Goal: Communication & Community: Answer question/provide support

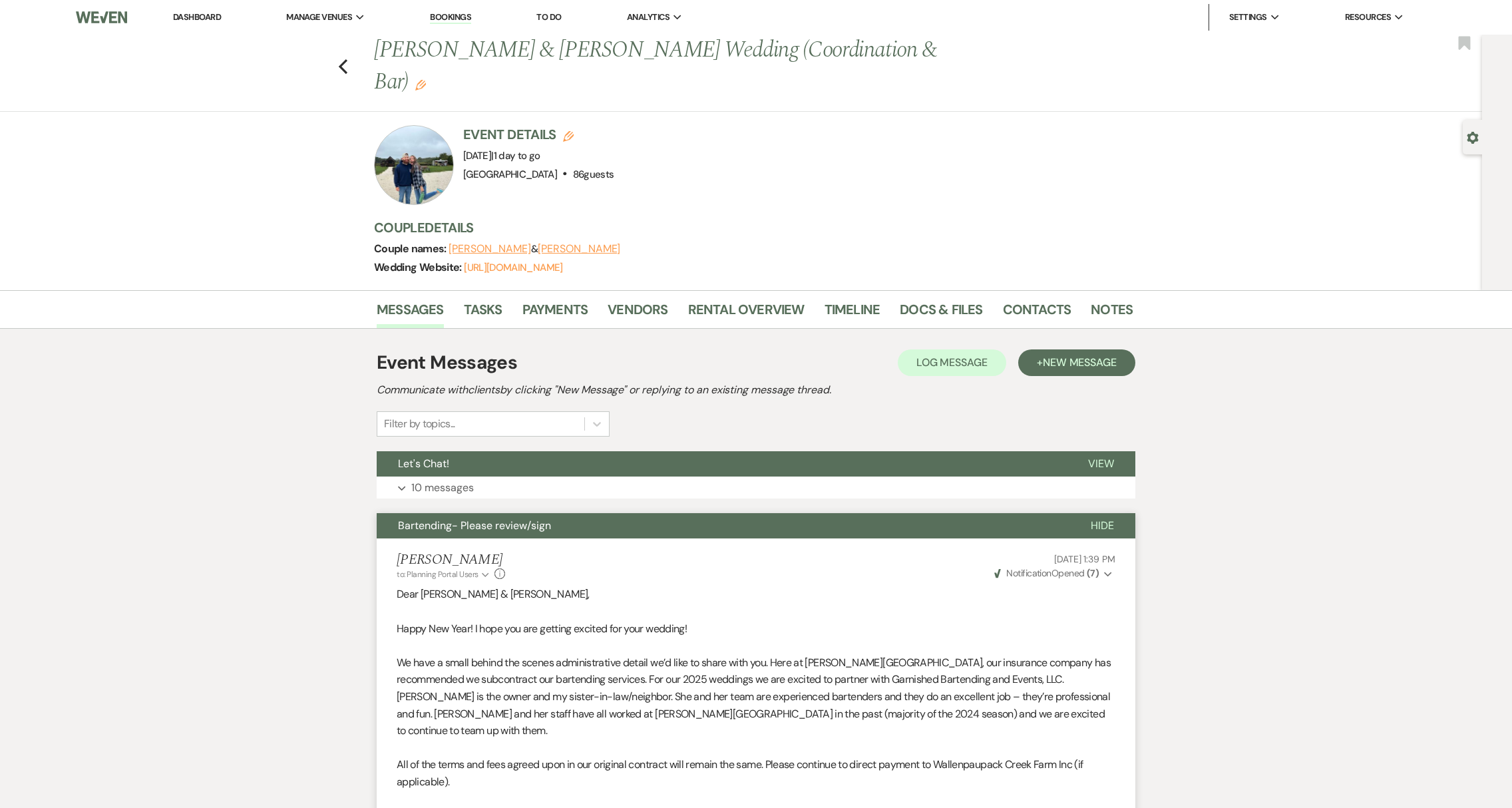
click at [353, 48] on div "Previous [PERSON_NAME] & [PERSON_NAME] Wedding (Coordination & Bar) Edit Bookma…" at bounding box center [737, 73] width 1489 height 77
click at [348, 59] on use "button" at bounding box center [343, 66] width 9 height 14
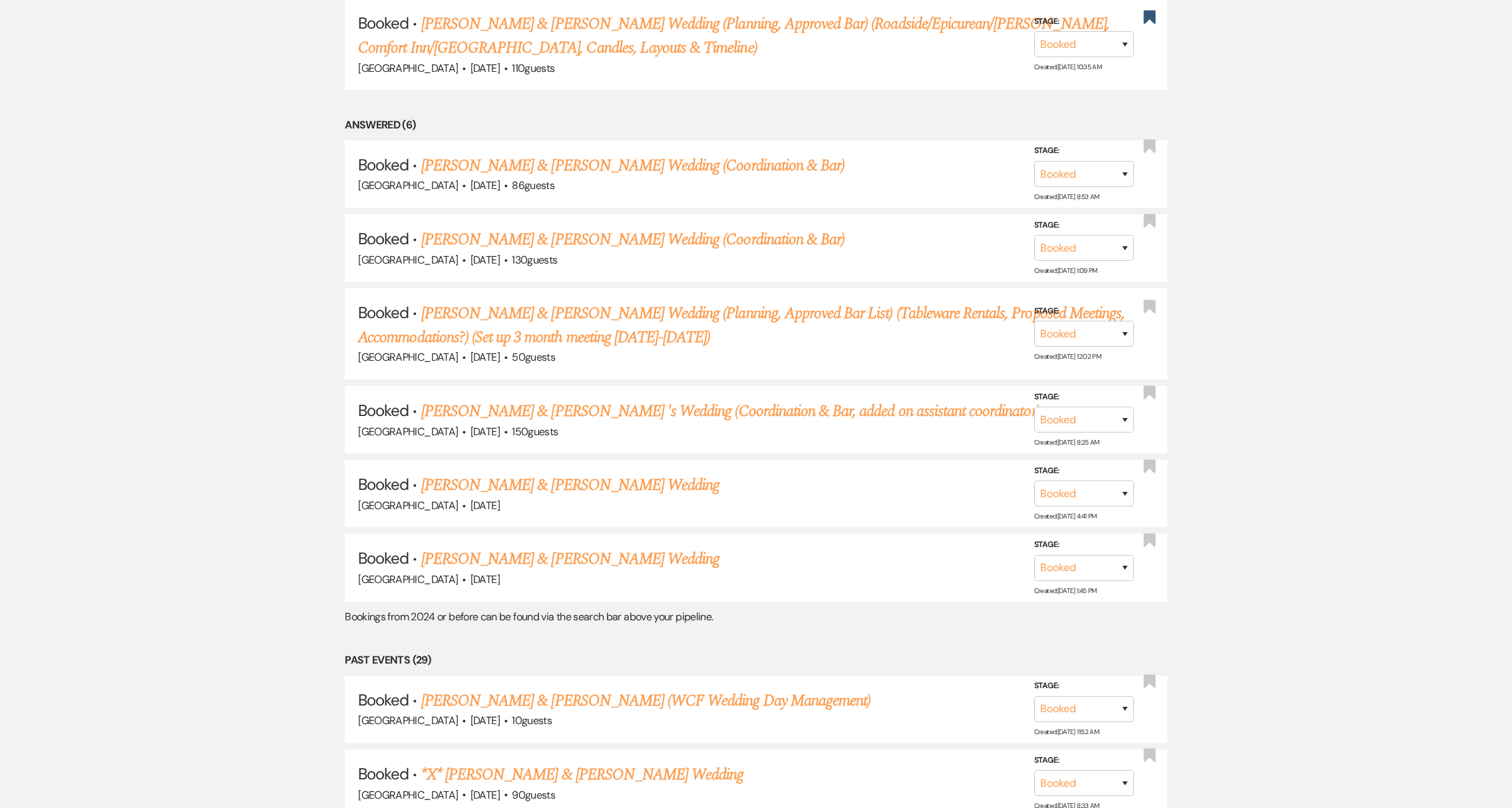
scroll to position [1396, 0]
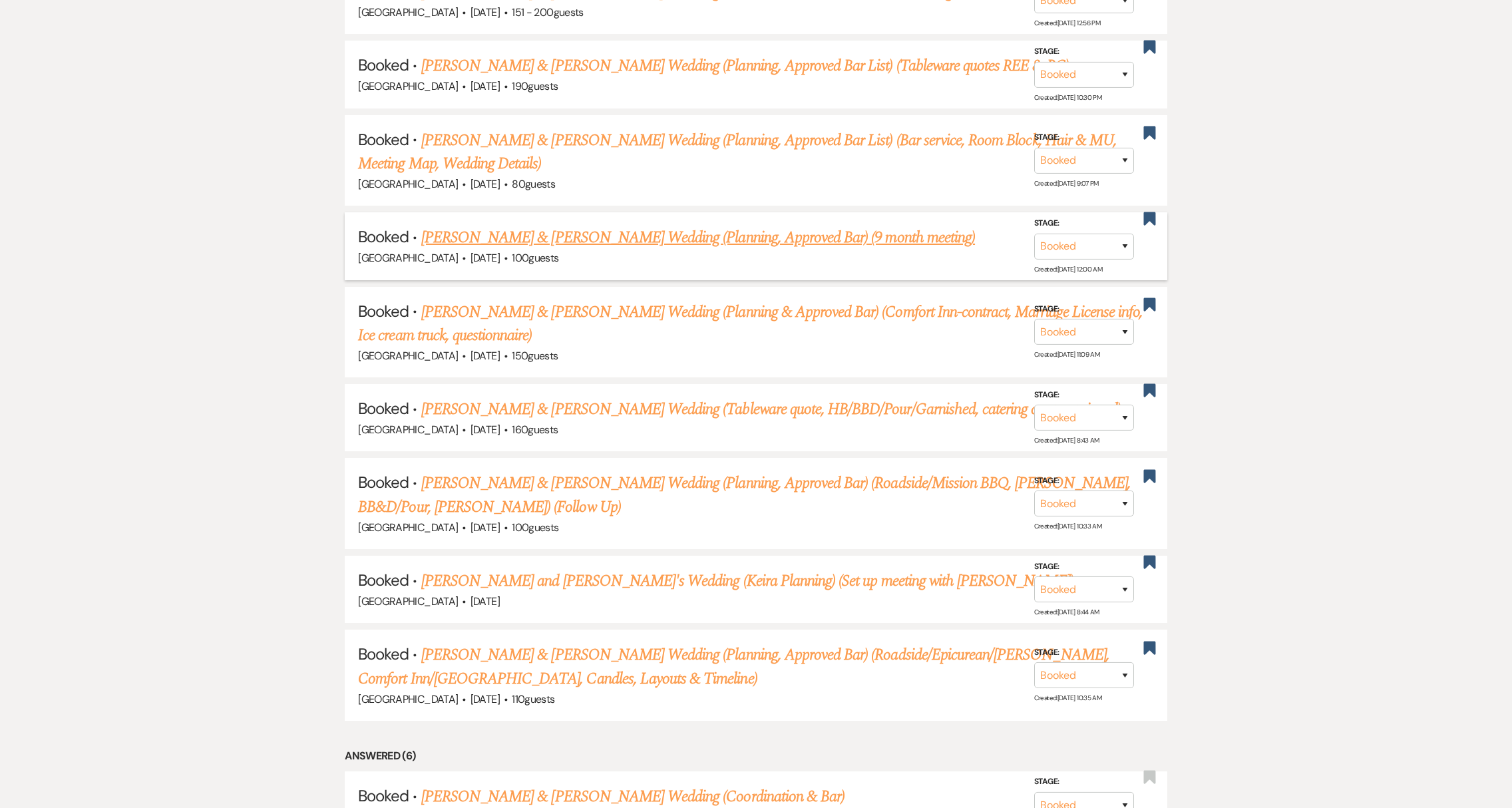
click at [520, 226] on link "[PERSON_NAME] & [PERSON_NAME] Wedding (Planning, Approved Bar) (9 month meeting)" at bounding box center [698, 238] width 554 height 24
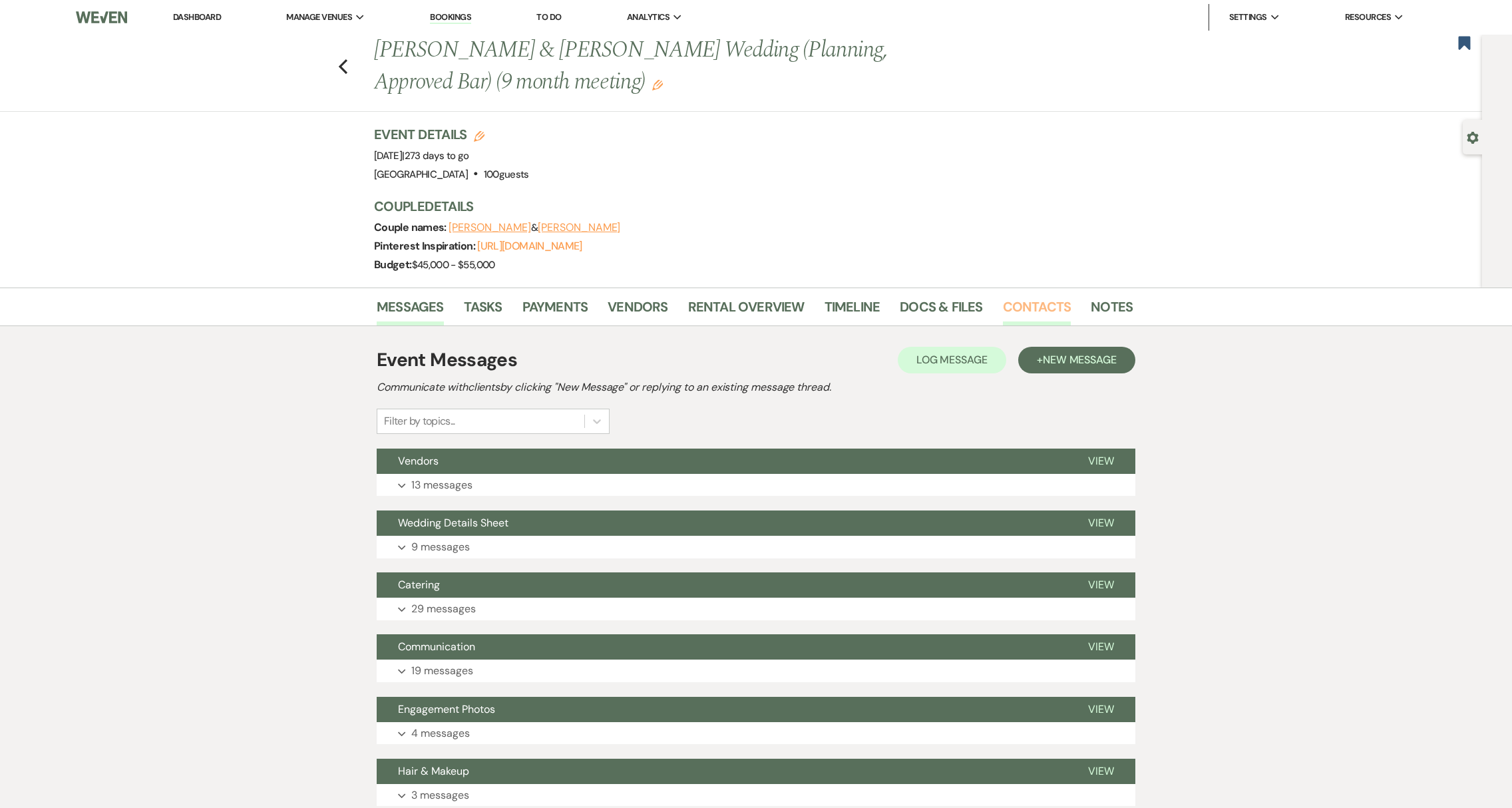
click at [1048, 307] on link "Contacts" at bounding box center [1038, 311] width 69 height 30
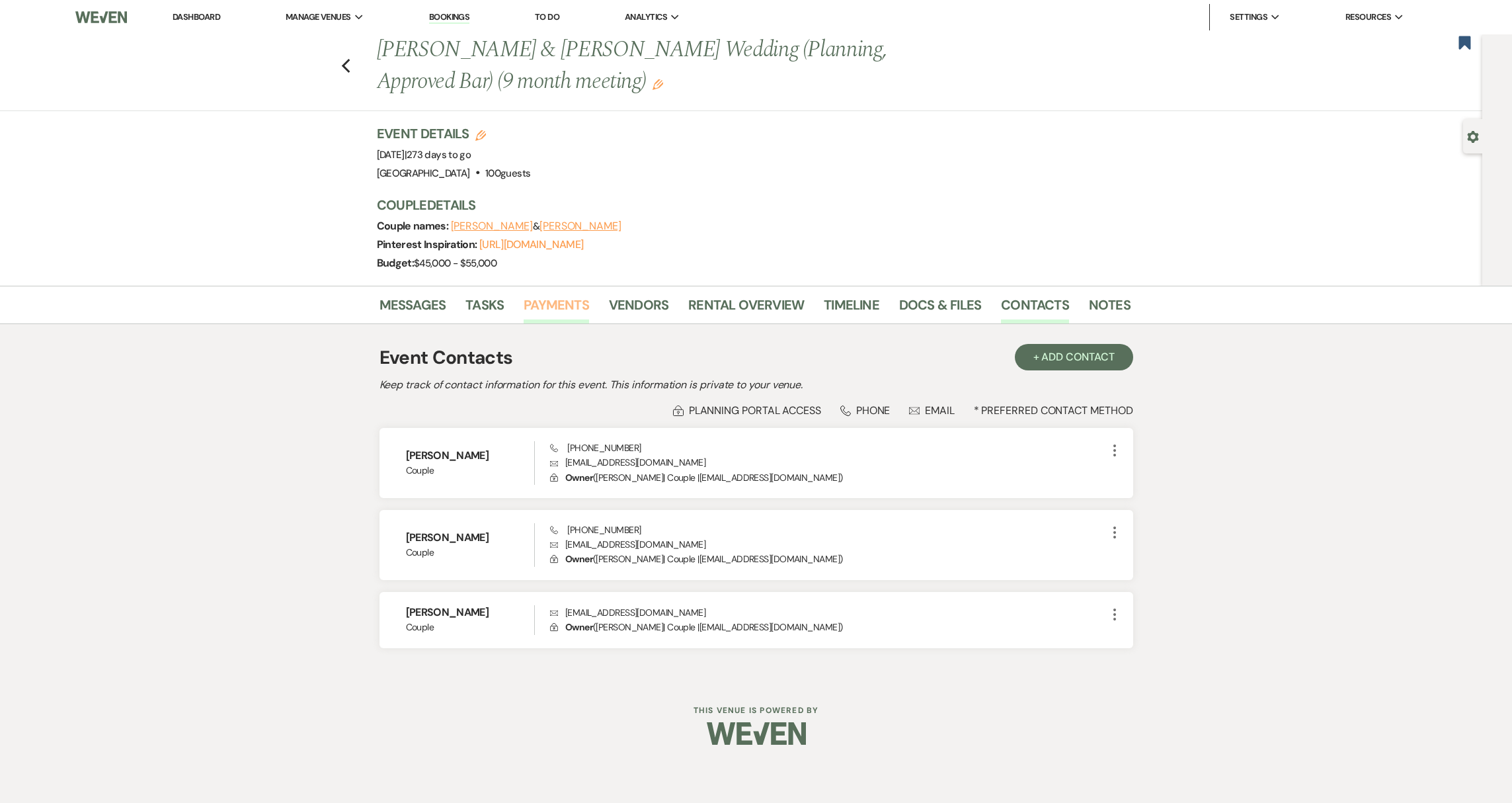
click at [549, 307] on link "Payments" at bounding box center [556, 309] width 66 height 29
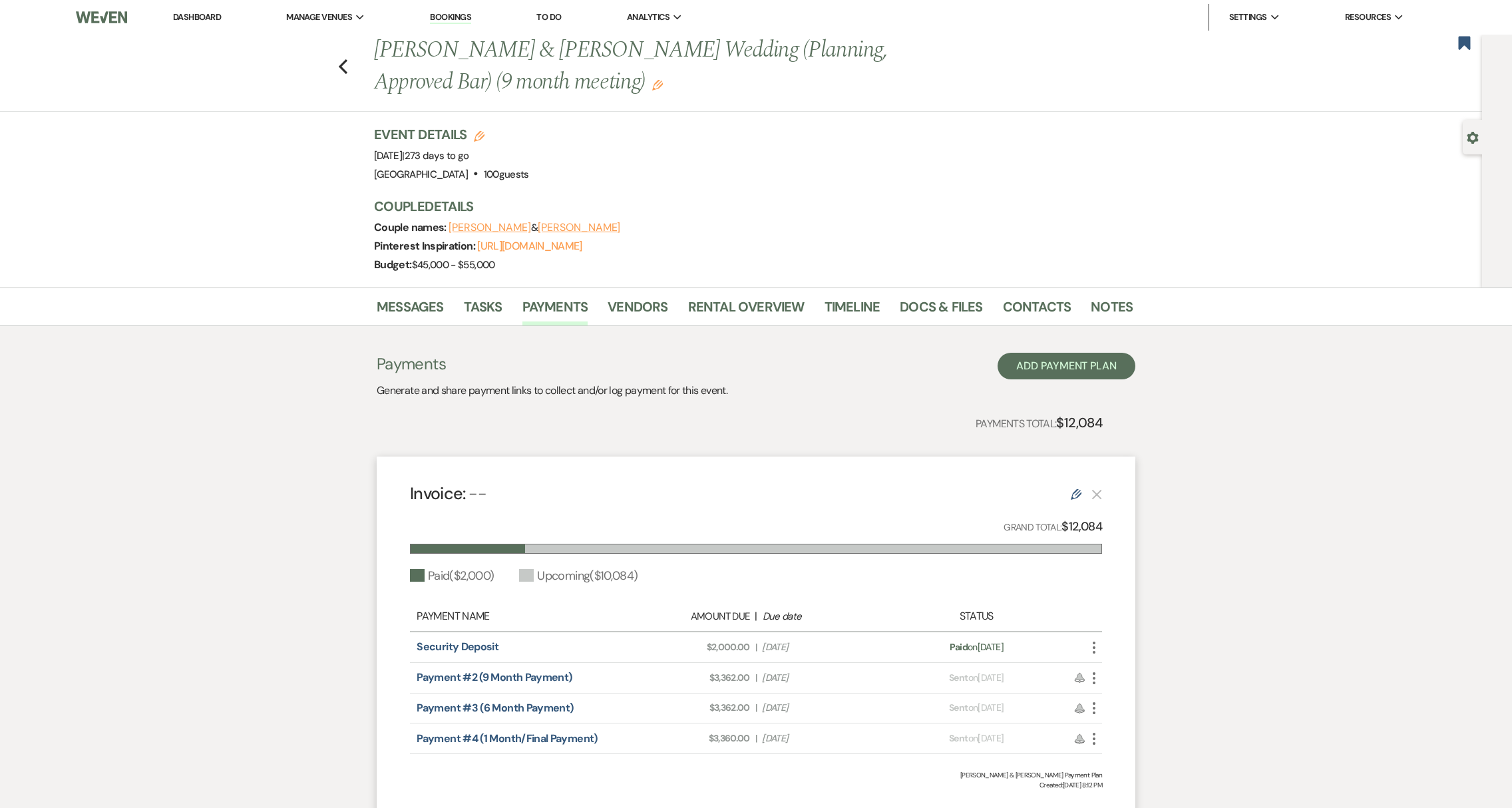
click at [1093, 677] on use "button" at bounding box center [1094, 678] width 3 height 12
click at [1115, 727] on button "Check [PERSON_NAME] [PERSON_NAME] as Paid" at bounding box center [1153, 727] width 134 height 23
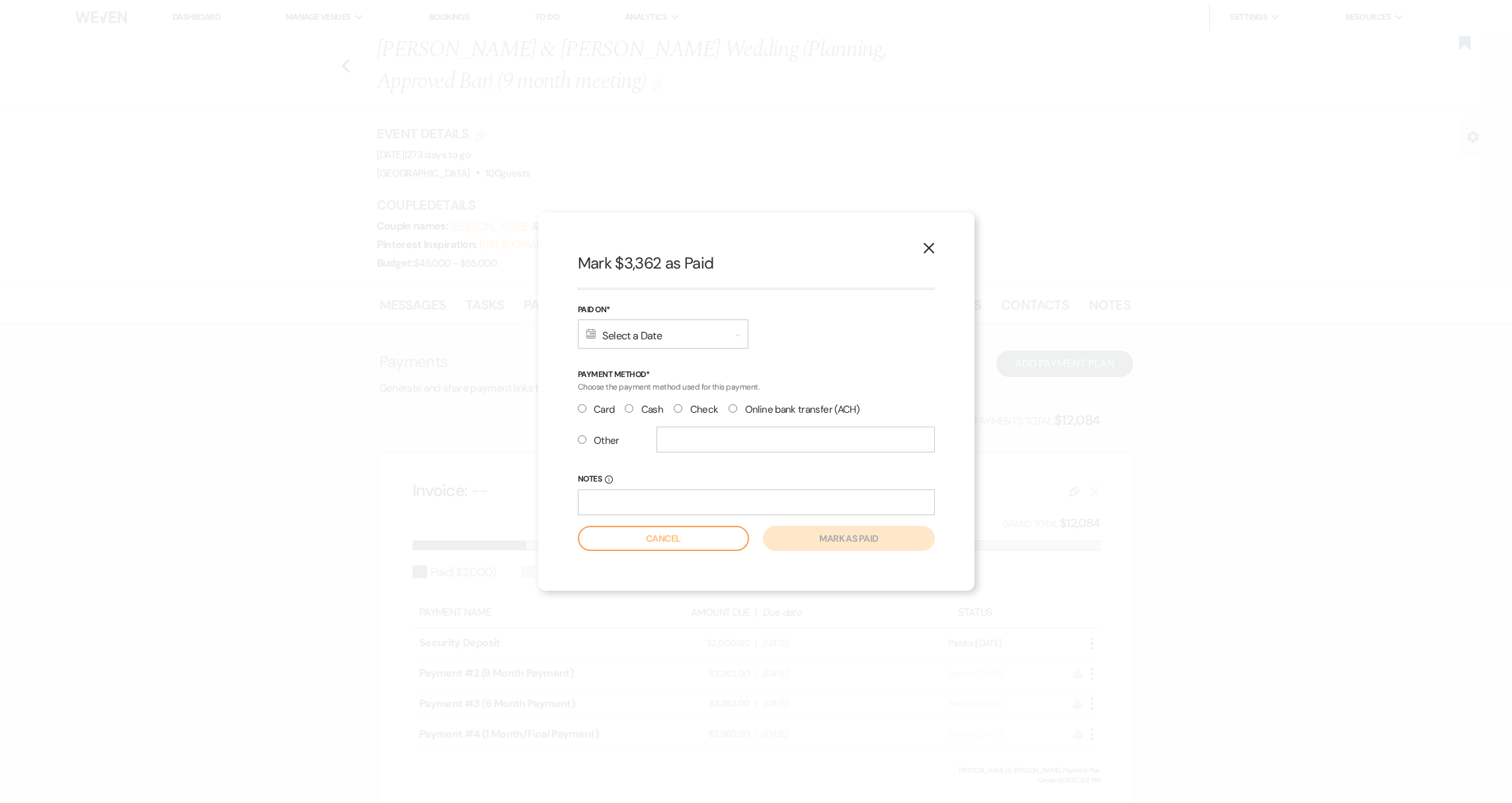
click at [625, 409] on input "Cash" at bounding box center [629, 409] width 9 height 9
radio input "true"
click at [644, 337] on div "Calendar Select a Date Expand" at bounding box center [663, 334] width 170 height 29
click at [711, 498] on div "14" at bounding box center [708, 496] width 10 height 14
click at [826, 541] on button "Mark as paid" at bounding box center [848, 538] width 171 height 25
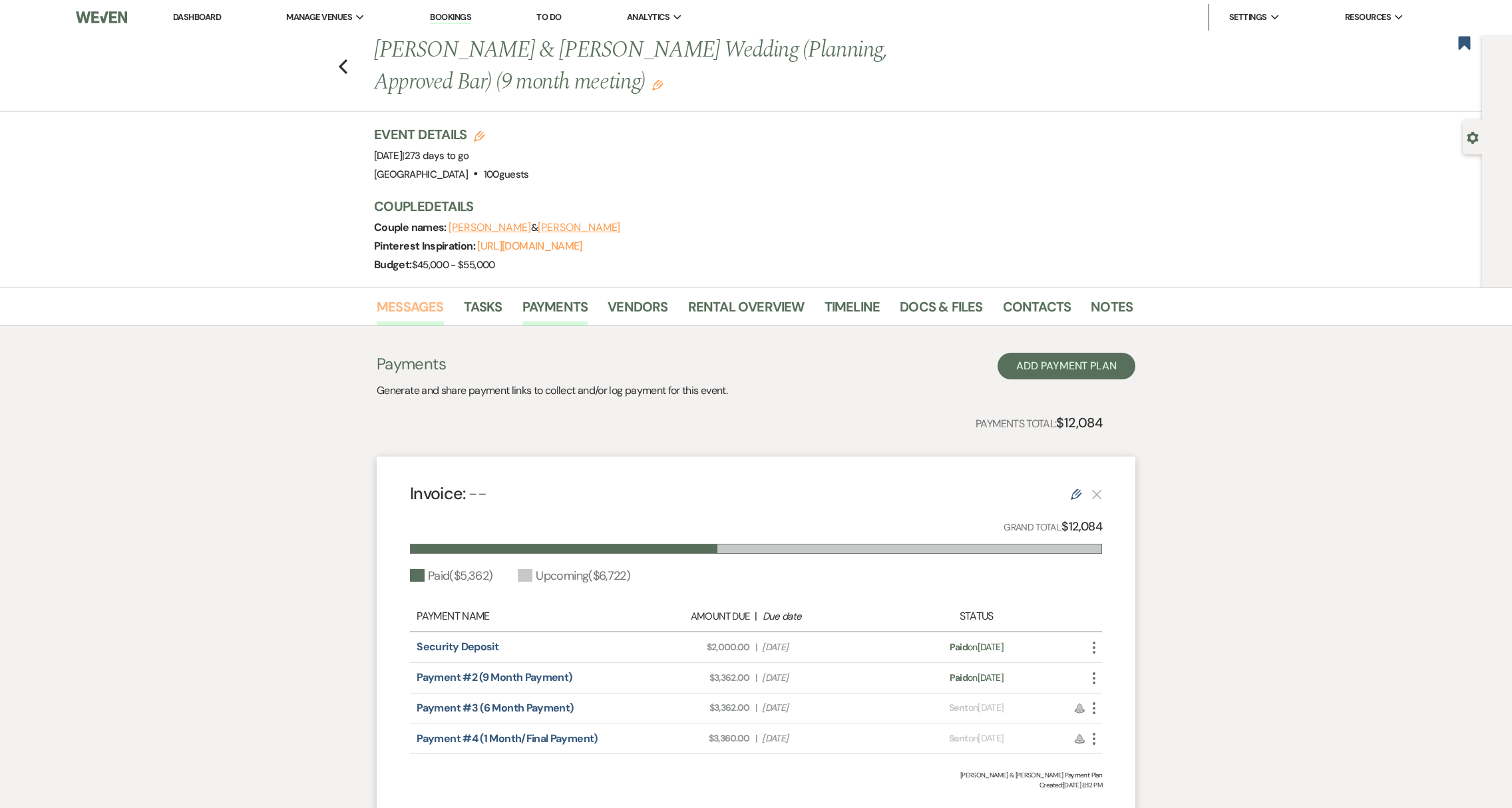
click at [412, 309] on link "Messages" at bounding box center [410, 311] width 67 height 30
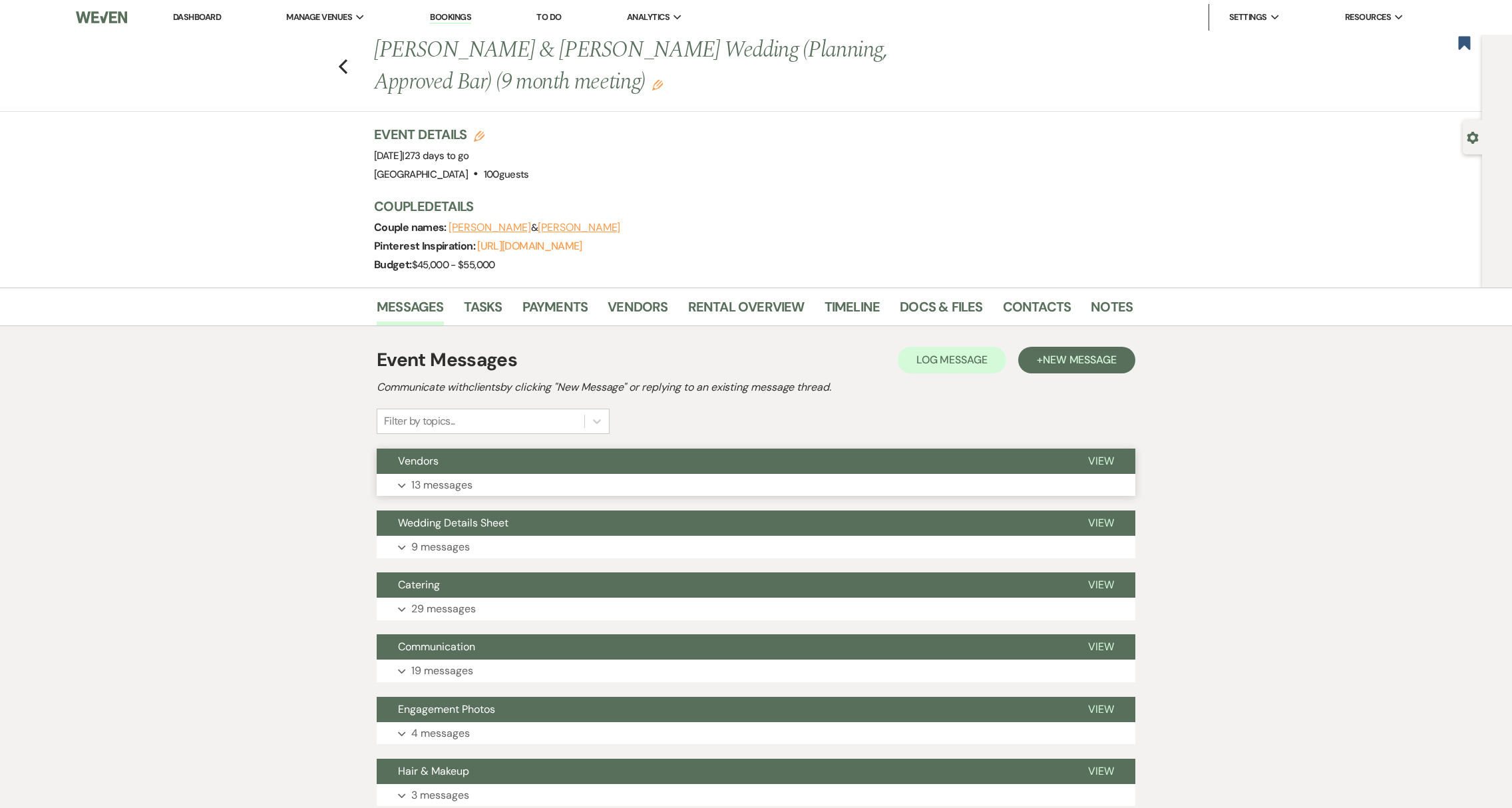
click at [451, 481] on p "13 messages" at bounding box center [441, 485] width 61 height 17
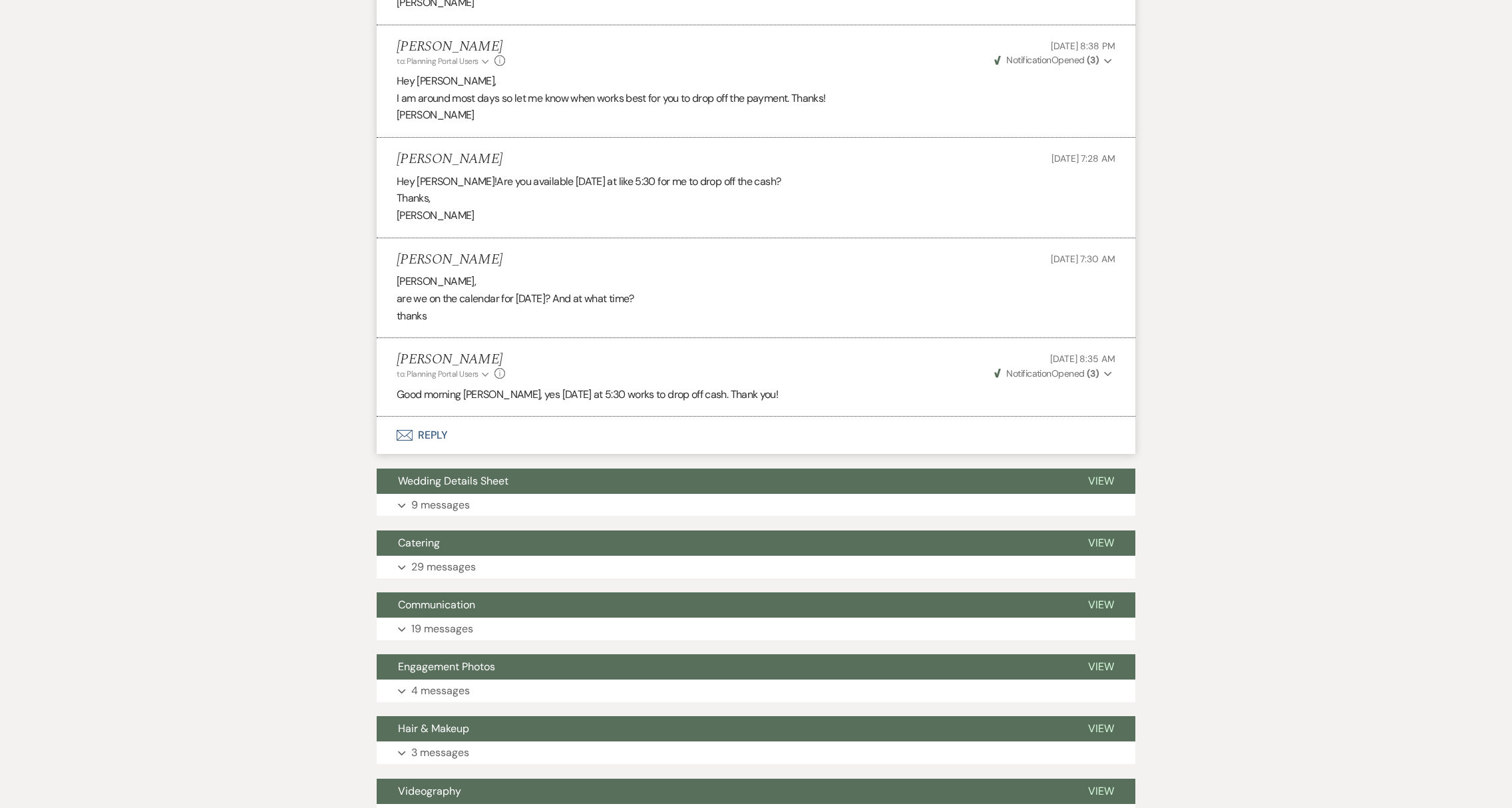
scroll to position [2540, 0]
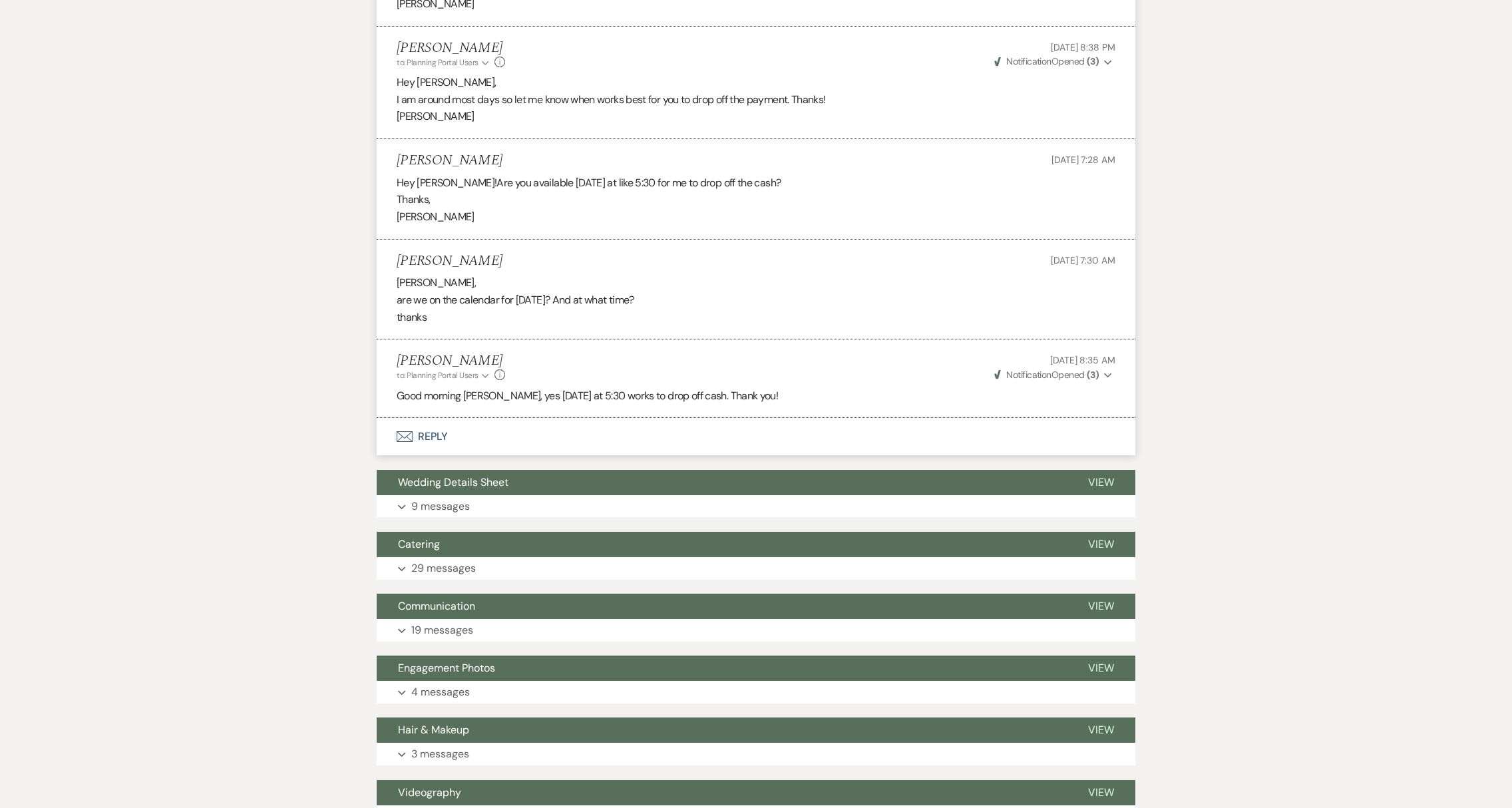
click at [438, 418] on button "Envelope Reply" at bounding box center [756, 437] width 759 height 37
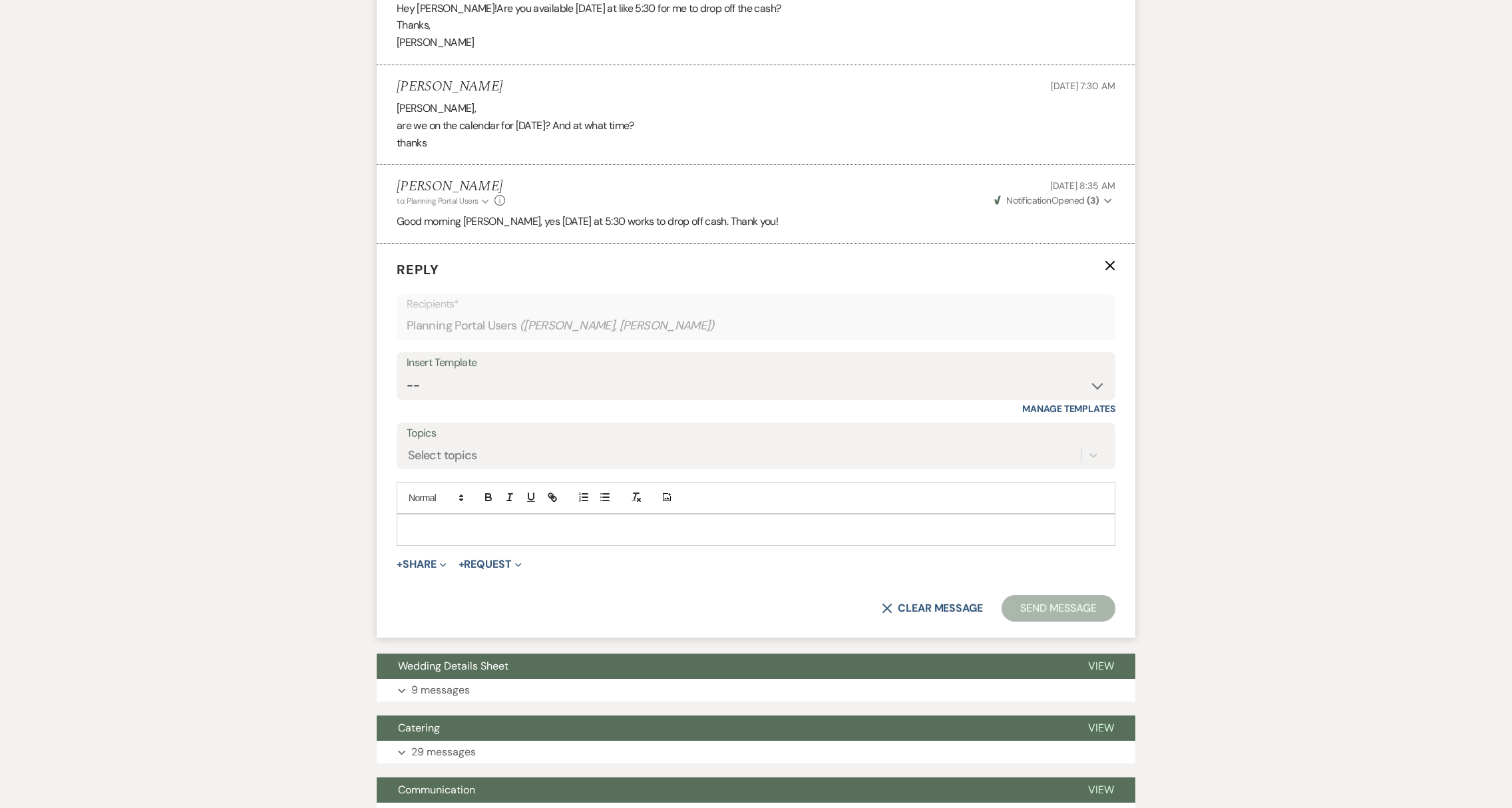
scroll to position [2717, 0]
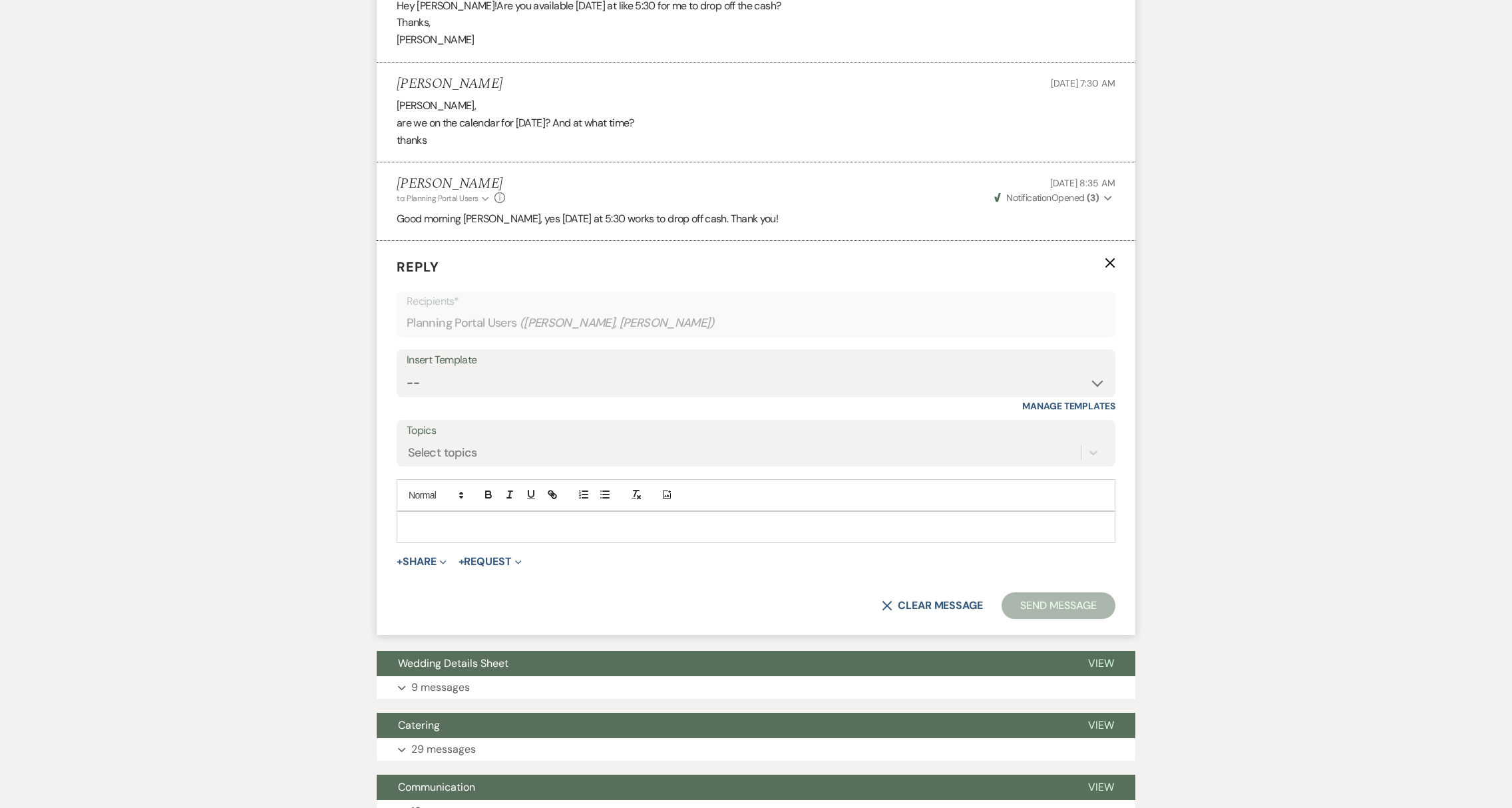
click at [463, 520] on p at bounding box center [755, 527] width 697 height 14
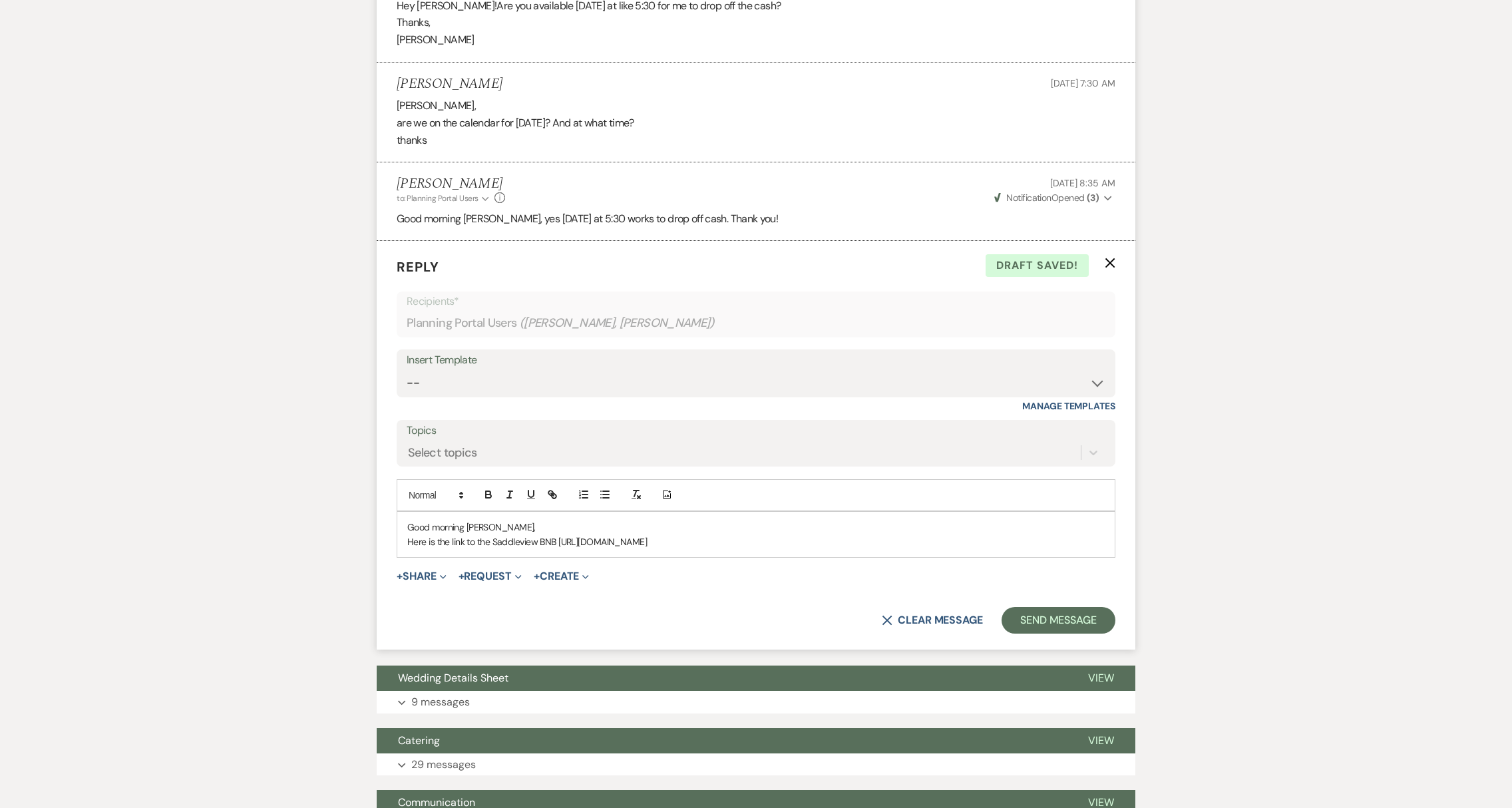
drag, startPoint x: 558, startPoint y: 506, endPoint x: 686, endPoint y: 529, distance: 130.0
click at [686, 529] on form "Reply X Draft saved! Recipients* Planning Portal Users ( [PERSON_NAME], [PERSON…" at bounding box center [756, 445] width 759 height 408
click at [556, 488] on icon "button" at bounding box center [552, 494] width 12 height 12
type input "[URL][DOMAIN_NAME]"
click at [697, 563] on link at bounding box center [691, 568] width 29 height 10
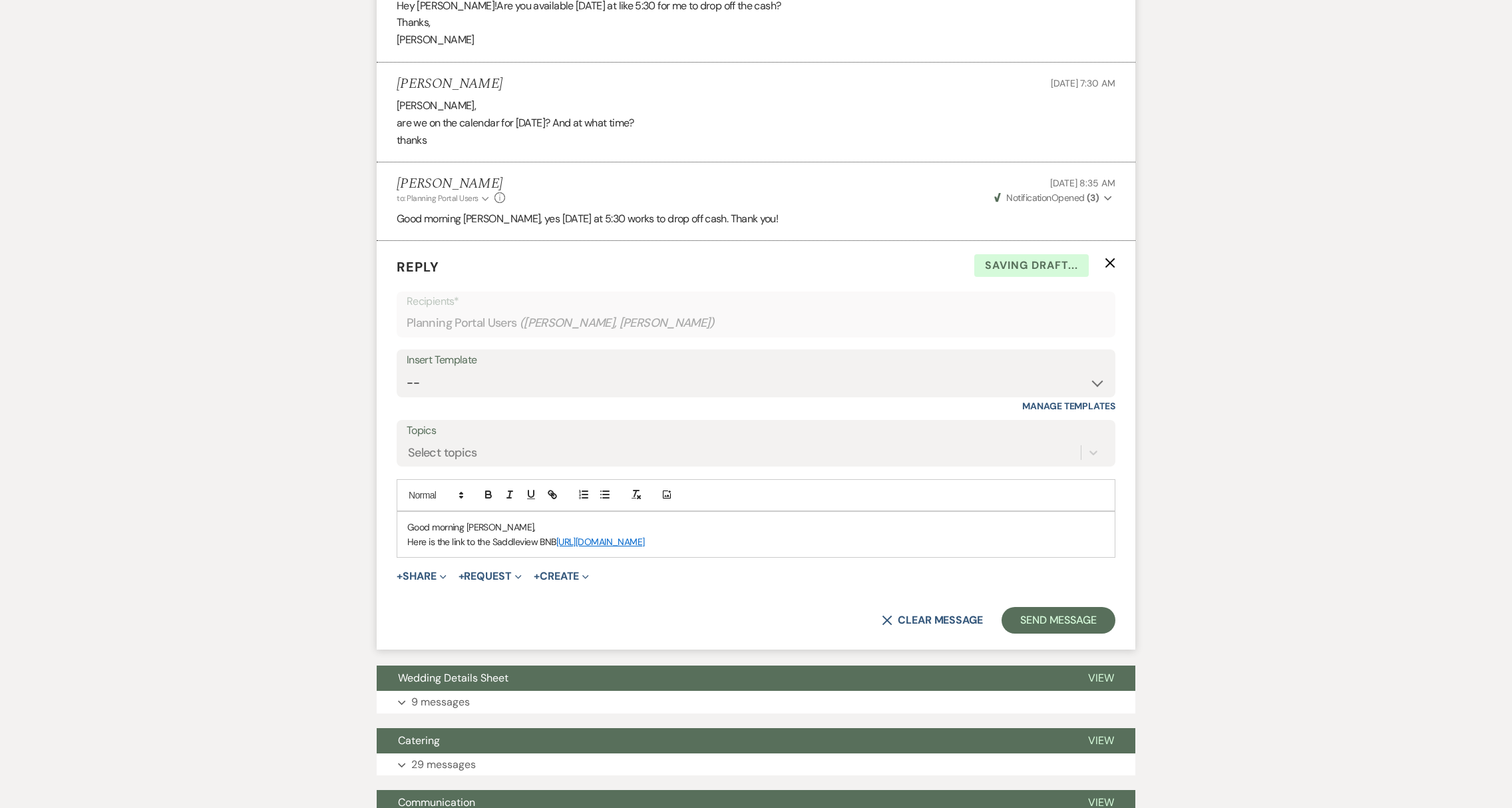
click at [704, 517] on div "Good morning [PERSON_NAME], Here is the link to the Saddleview BNB [URL][DOMAIN…" at bounding box center [756, 535] width 717 height 46
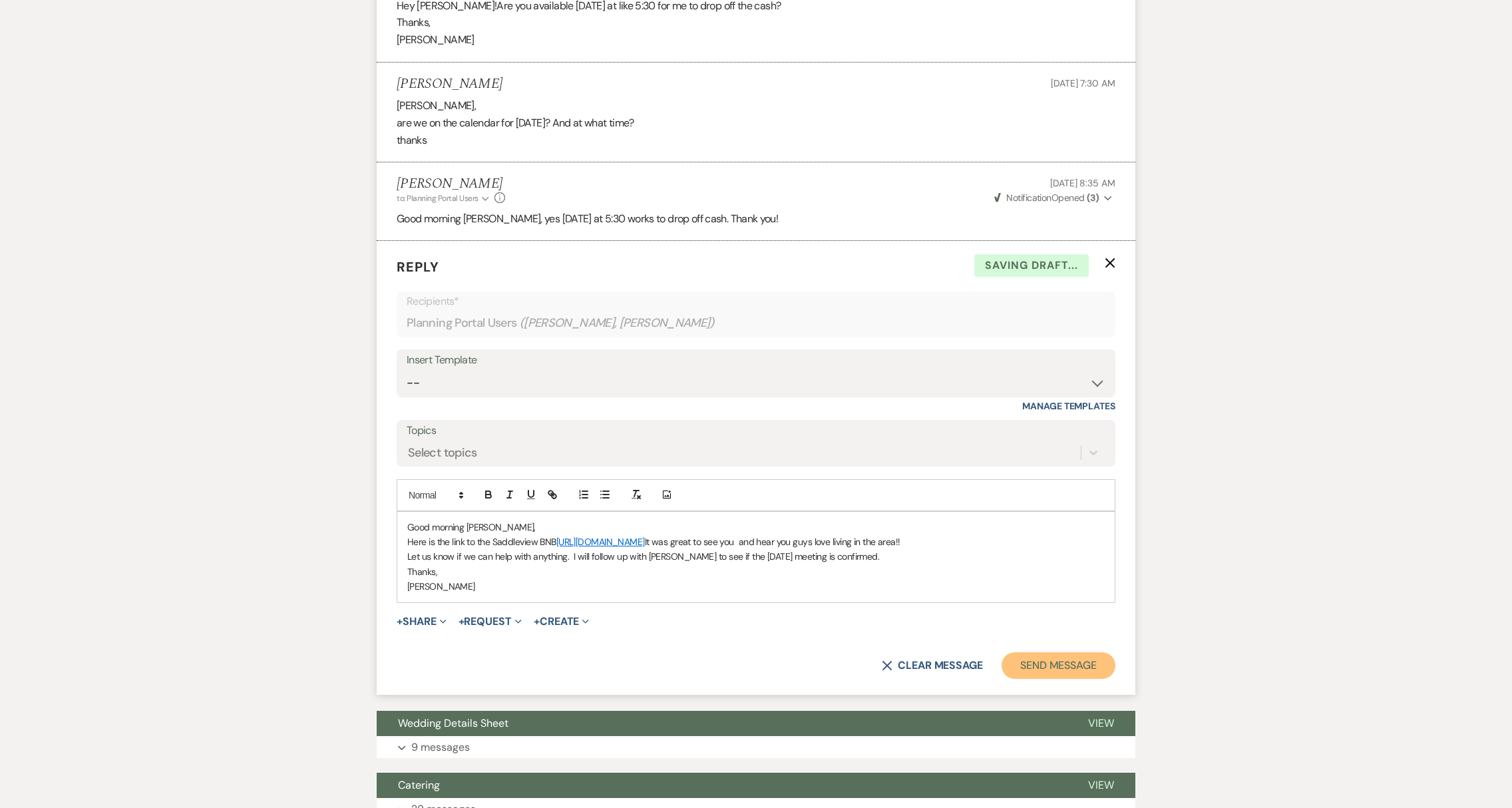
click at [1025, 652] on button "Send Message" at bounding box center [1058, 665] width 114 height 27
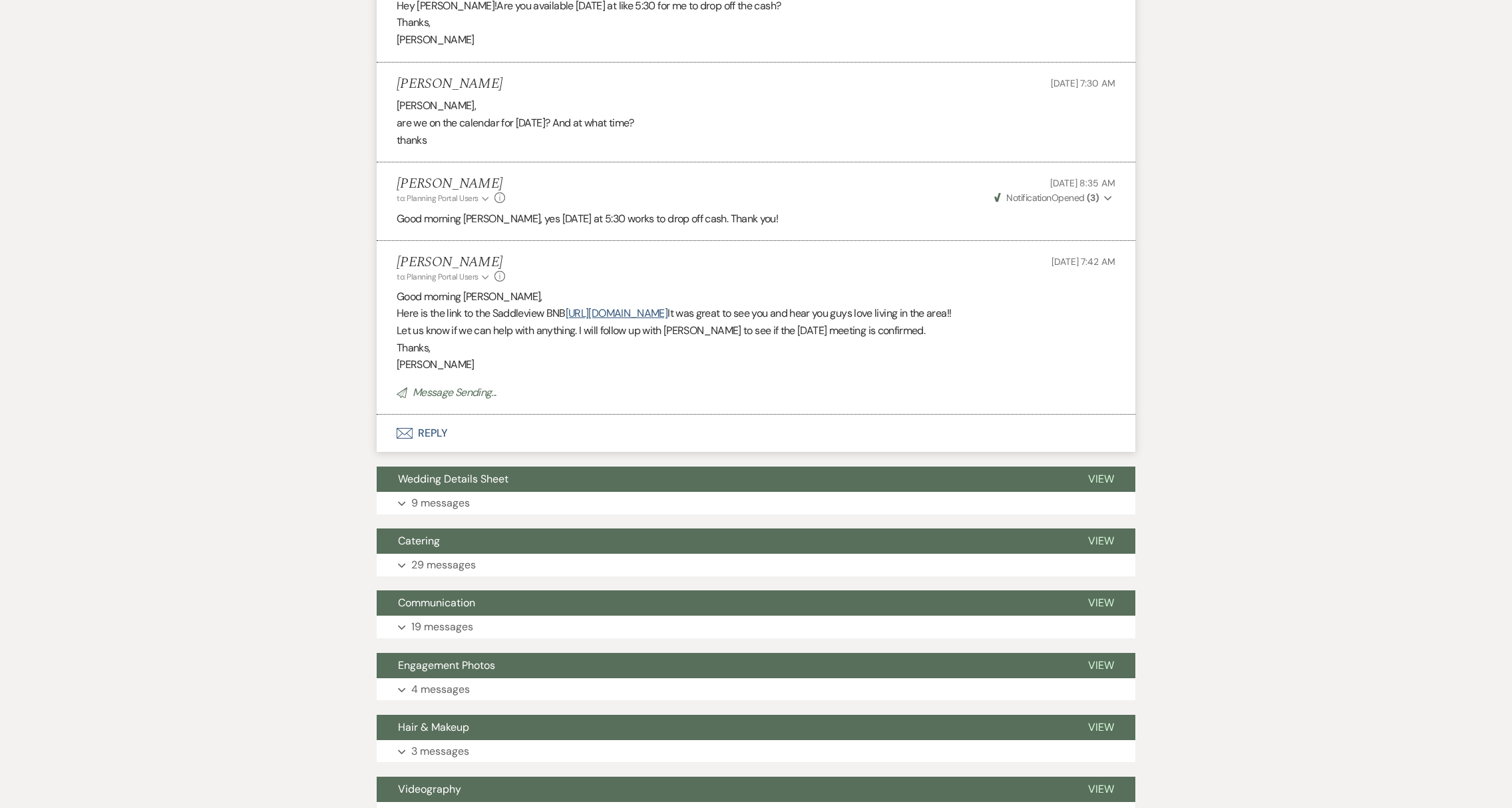
scroll to position [2720, 0]
